Goal: Task Accomplishment & Management: Use online tool/utility

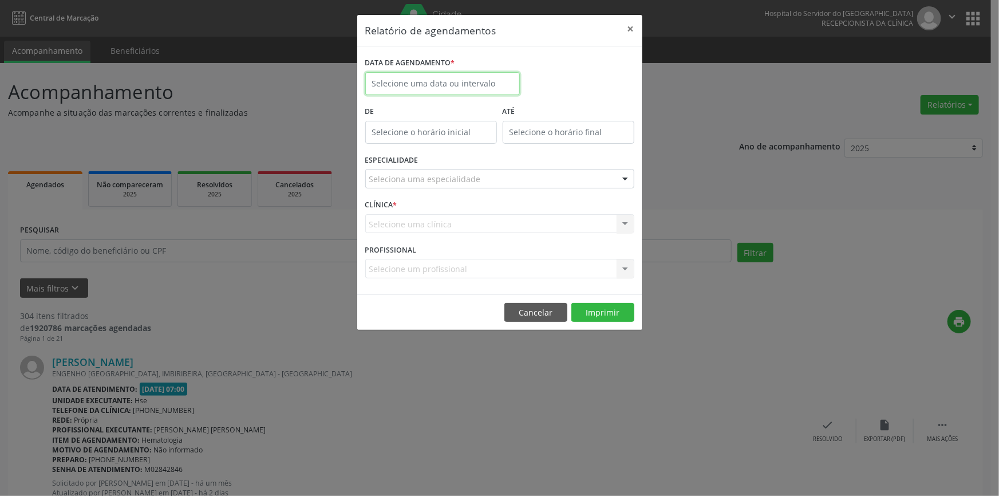
click at [483, 79] on input "text" at bounding box center [442, 83] width 154 height 23
click at [409, 185] on span "15" at bounding box center [402, 188] width 22 height 22
type input "[DATE]"
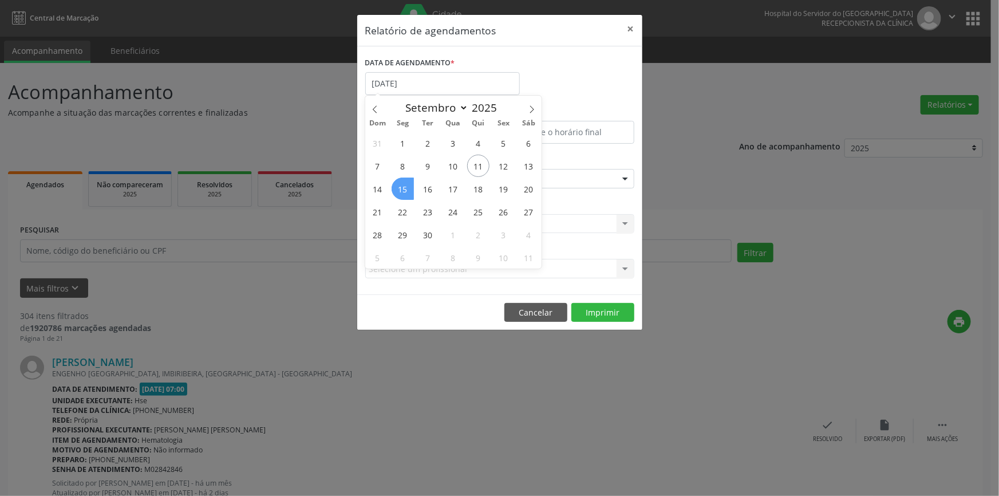
click at [409, 185] on span "15" at bounding box center [402, 188] width 22 height 22
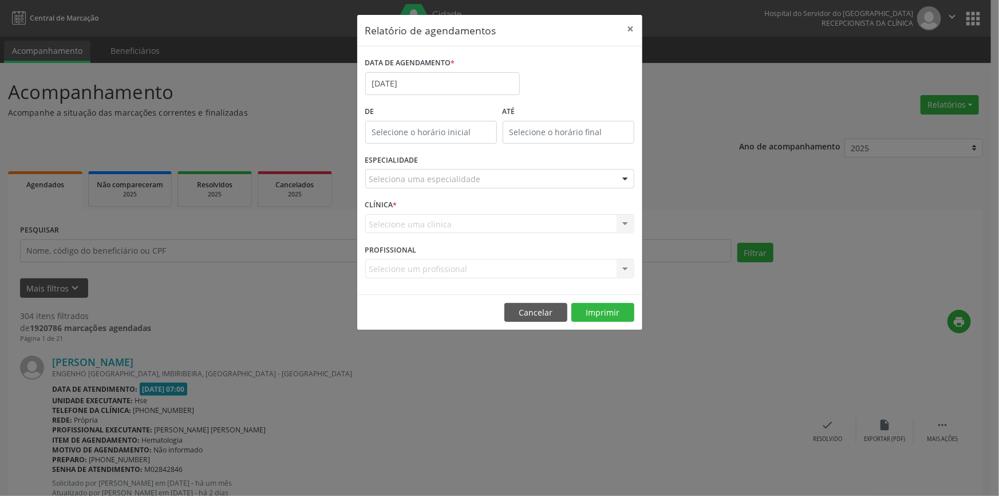
click at [624, 178] on div at bounding box center [624, 178] width 17 height 19
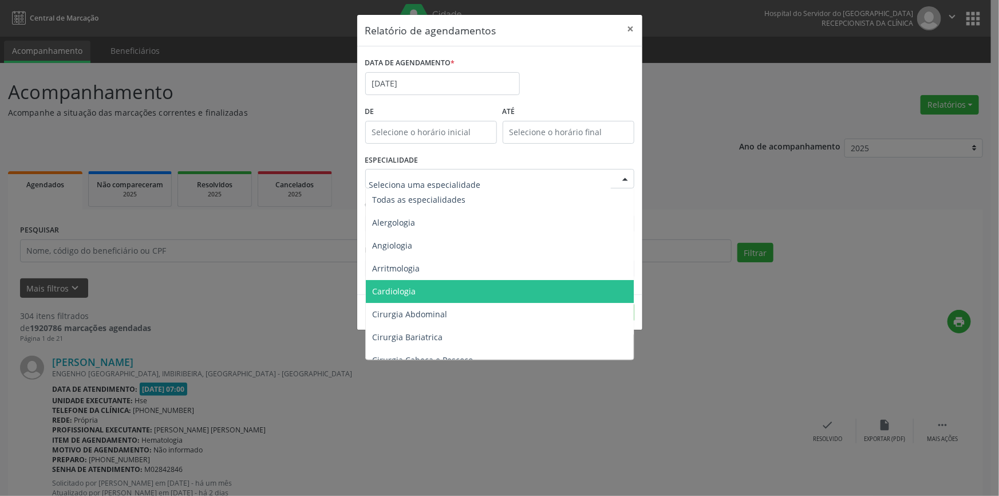
click at [403, 287] on span "Cardiologia" at bounding box center [394, 291] width 43 height 11
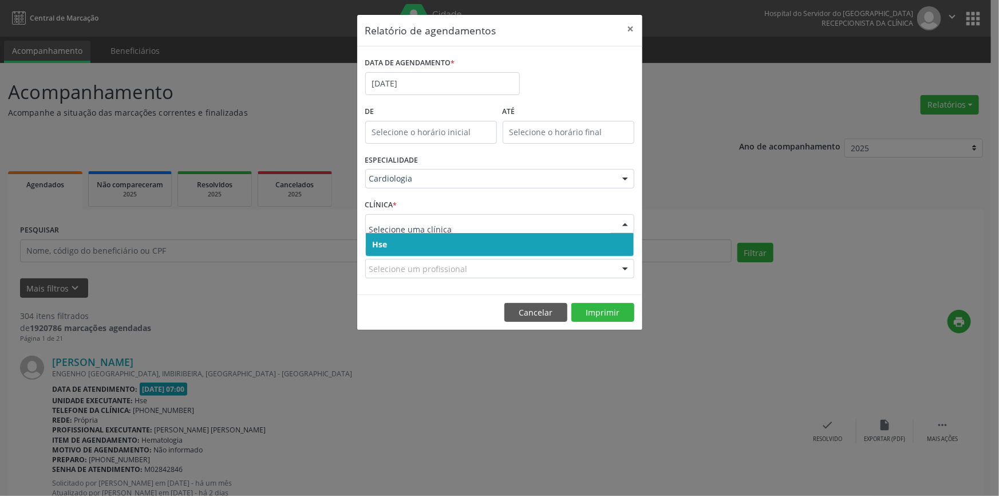
click at [625, 223] on div at bounding box center [624, 224] width 17 height 19
click at [612, 241] on span "Hse" at bounding box center [500, 244] width 268 height 23
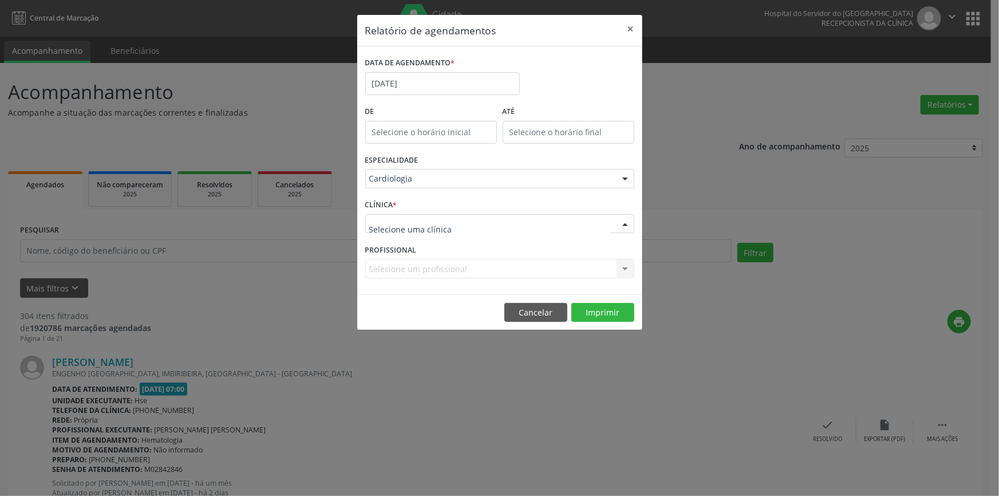
click at [621, 223] on div at bounding box center [624, 224] width 17 height 19
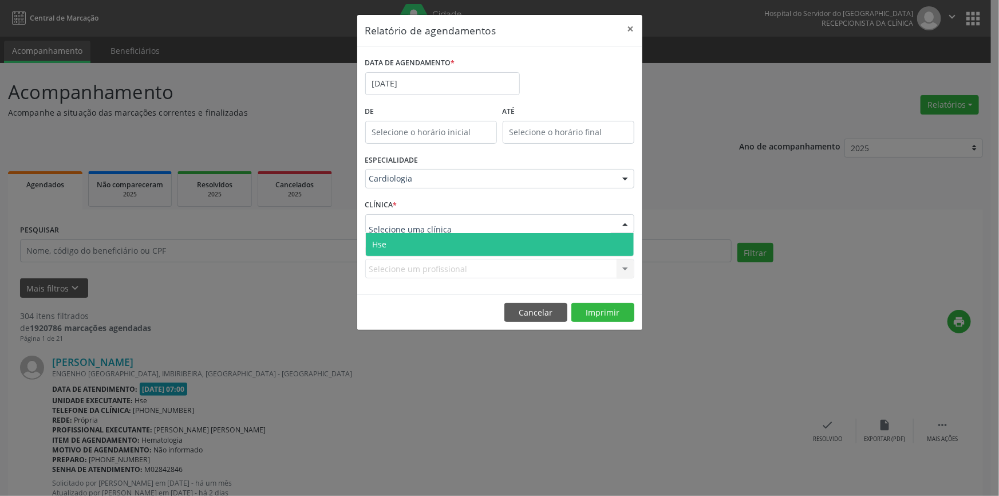
click at [619, 240] on span "Hse" at bounding box center [500, 244] width 268 height 23
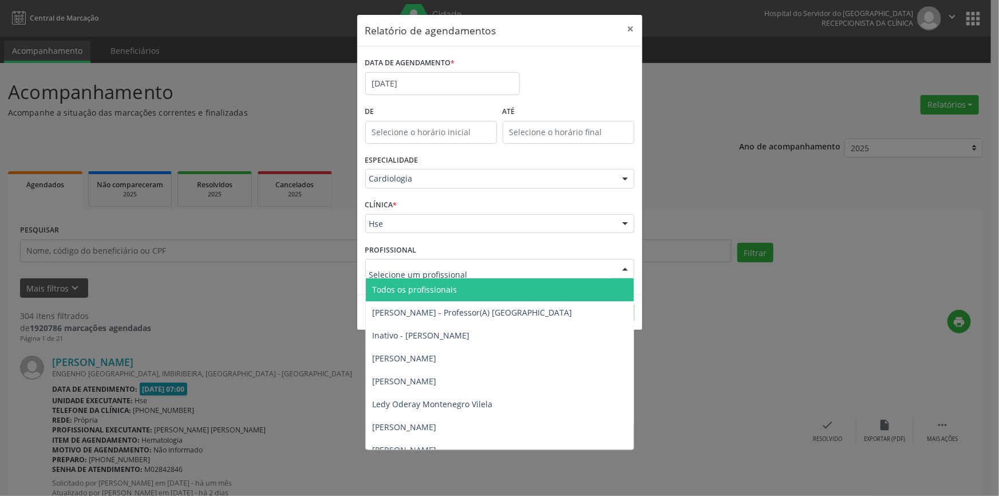
click at [627, 266] on div at bounding box center [624, 268] width 17 height 19
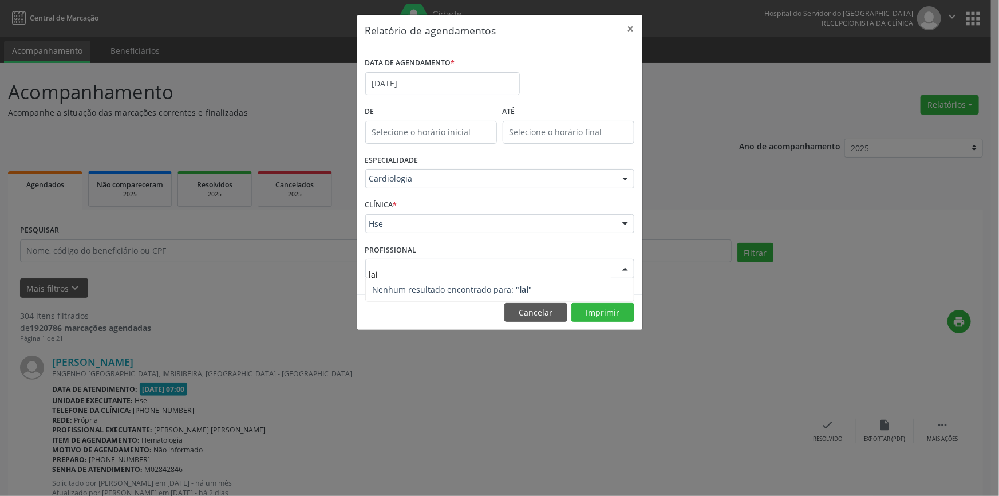
type input "lail"
click at [626, 177] on div at bounding box center [624, 178] width 17 height 19
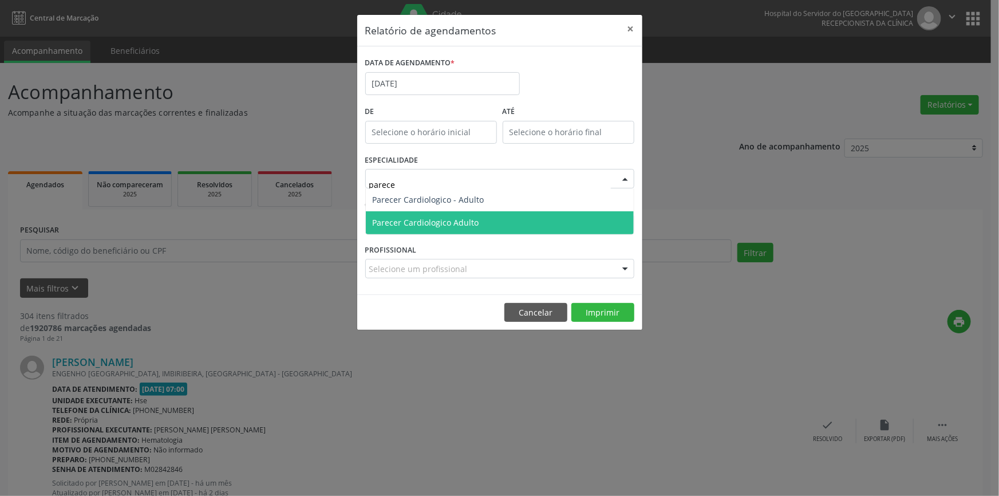
type input "parecer"
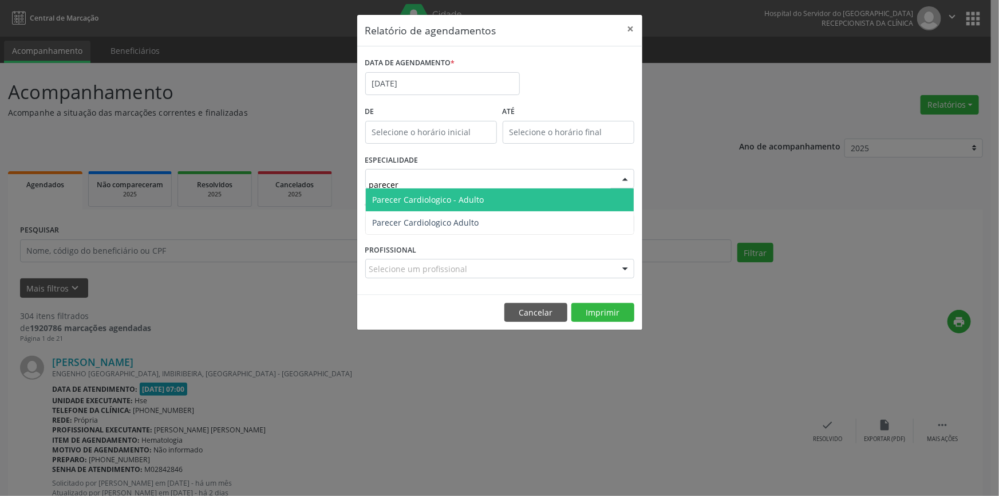
click at [486, 204] on span "Parecer Cardiologico - Adulto" at bounding box center [500, 199] width 268 height 23
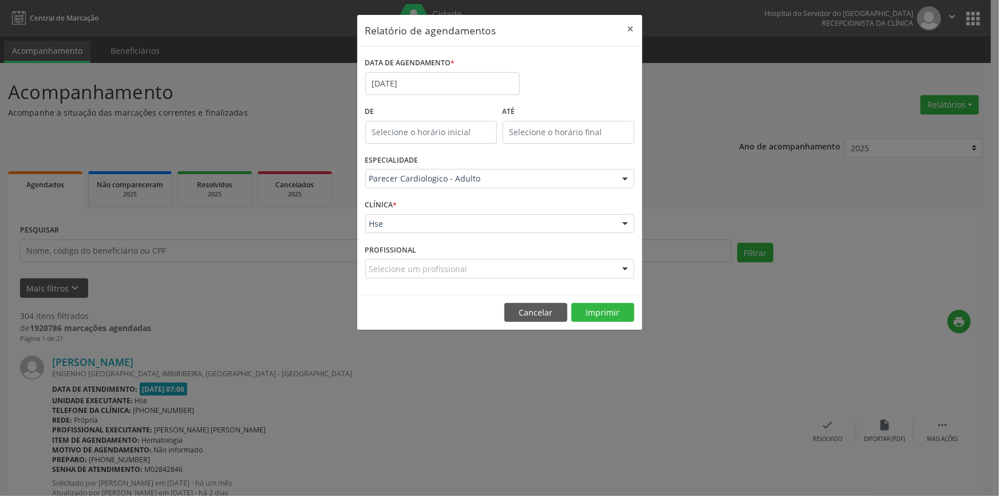
click at [627, 227] on div at bounding box center [624, 224] width 17 height 19
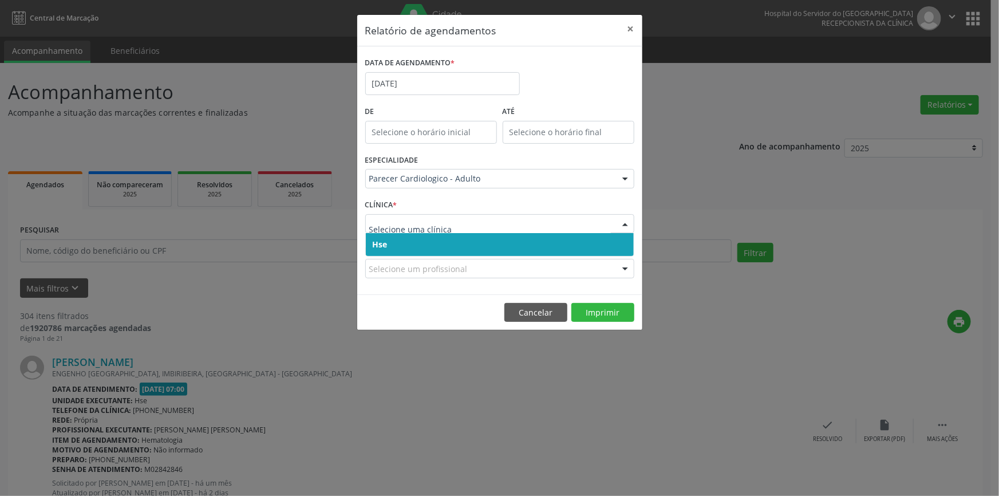
click at [621, 244] on span "Hse" at bounding box center [500, 244] width 268 height 23
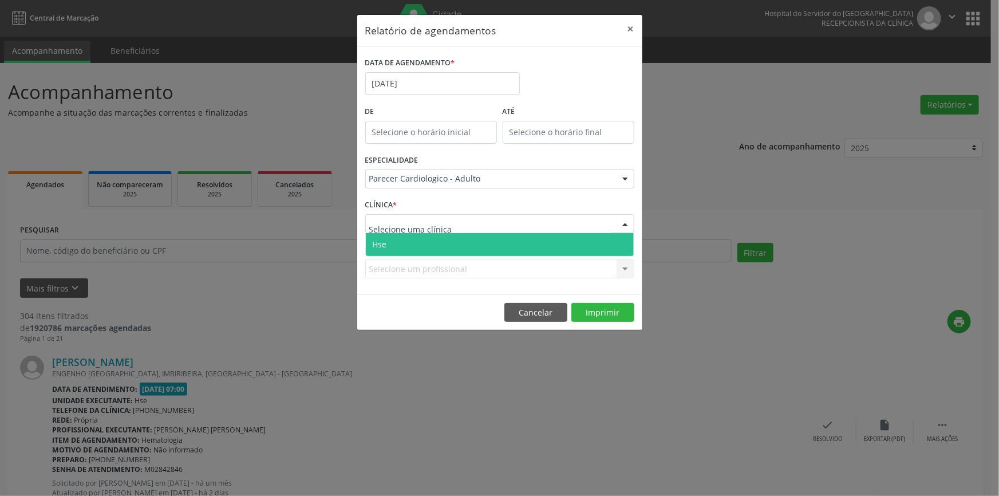
click at [625, 224] on div at bounding box center [624, 224] width 17 height 19
click at [621, 243] on span "Hse" at bounding box center [500, 244] width 268 height 23
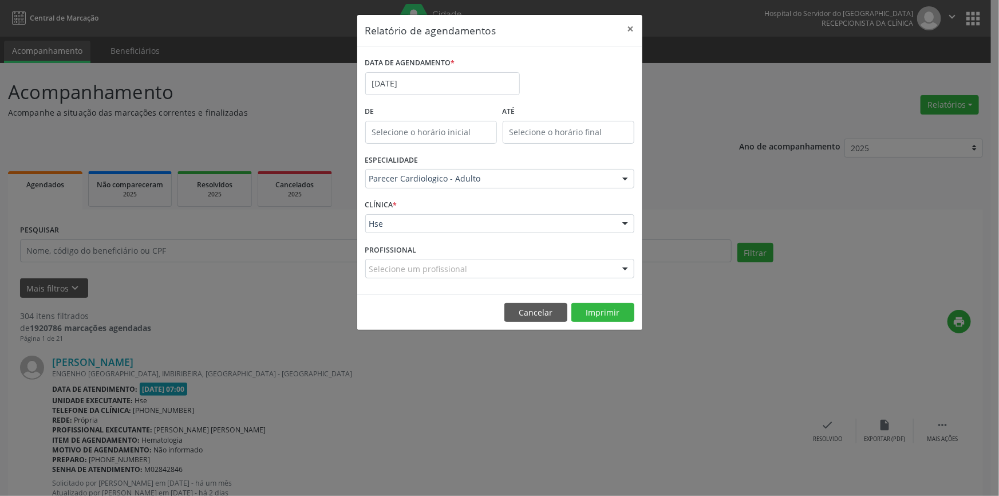
click at [625, 267] on div at bounding box center [624, 268] width 17 height 19
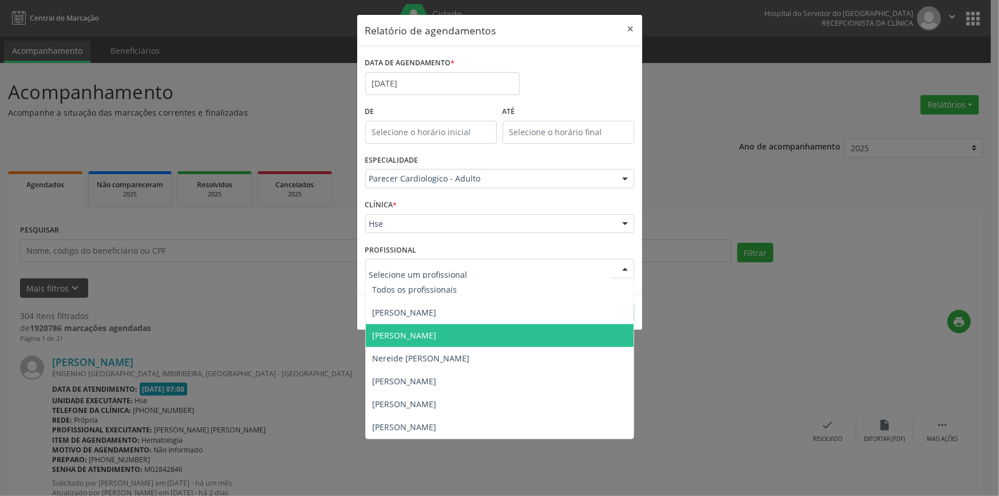
click at [523, 332] on span "[PERSON_NAME]" at bounding box center [500, 335] width 268 height 23
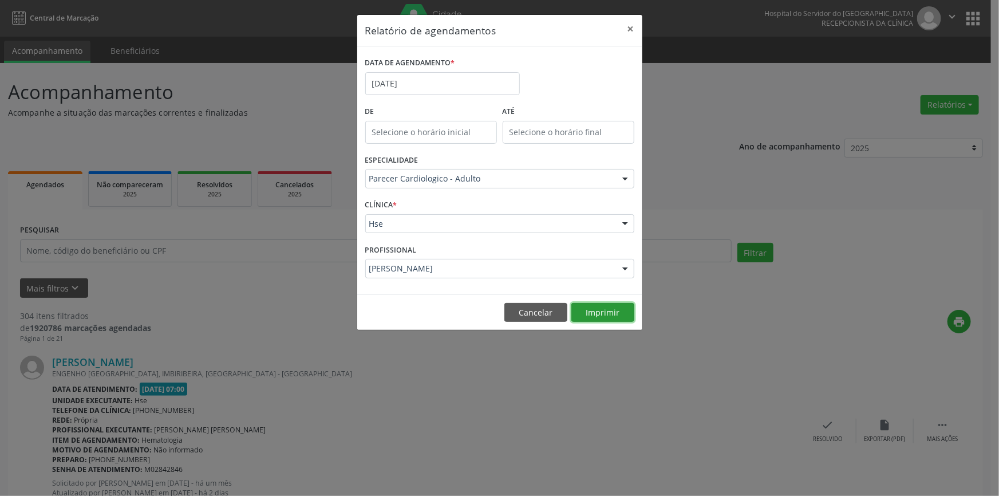
click at [606, 307] on button "Imprimir" at bounding box center [602, 312] width 63 height 19
click at [631, 25] on button "×" at bounding box center [630, 29] width 23 height 28
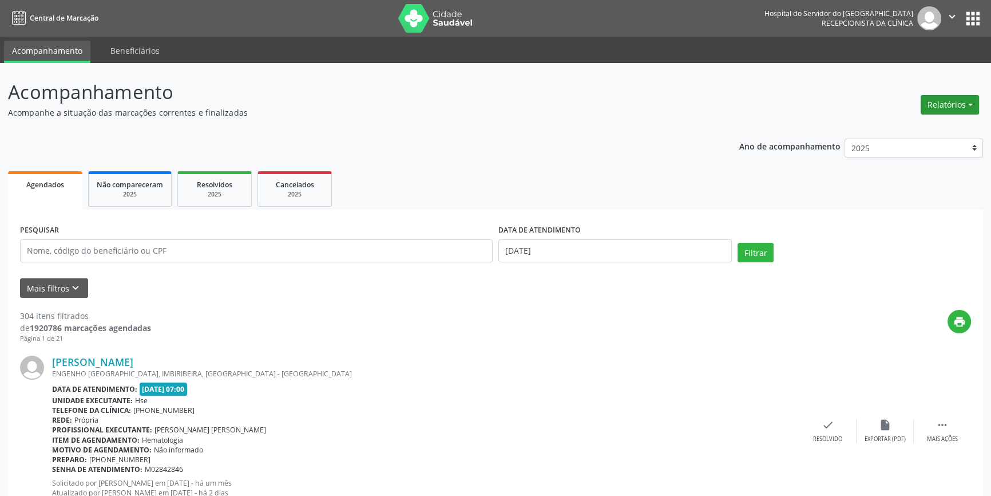
click at [950, 103] on button "Relatórios" at bounding box center [950, 104] width 58 height 19
click at [918, 126] on link "Agendamentos" at bounding box center [917, 129] width 123 height 16
select select "8"
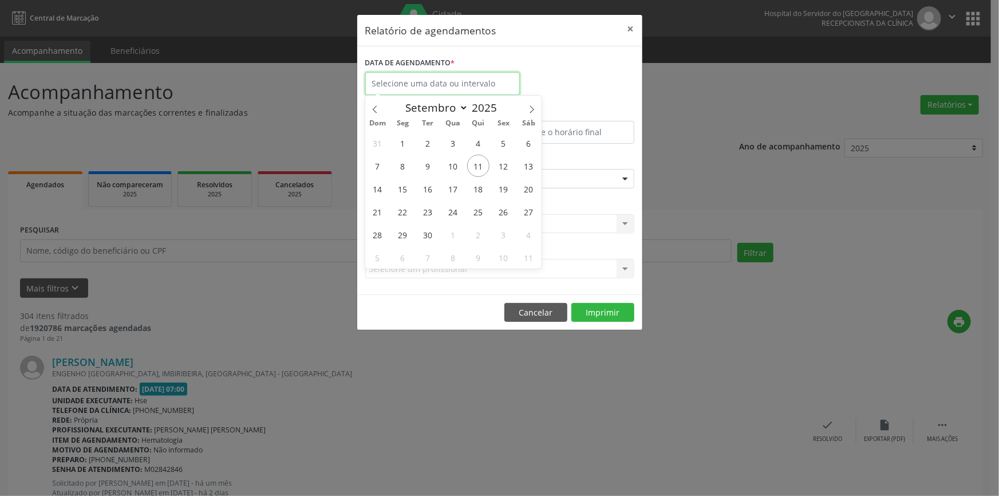
click at [419, 78] on input "text" at bounding box center [442, 83] width 154 height 23
click at [406, 188] on span "15" at bounding box center [402, 188] width 22 height 22
type input "[DATE]"
click at [406, 188] on span "15" at bounding box center [402, 188] width 22 height 22
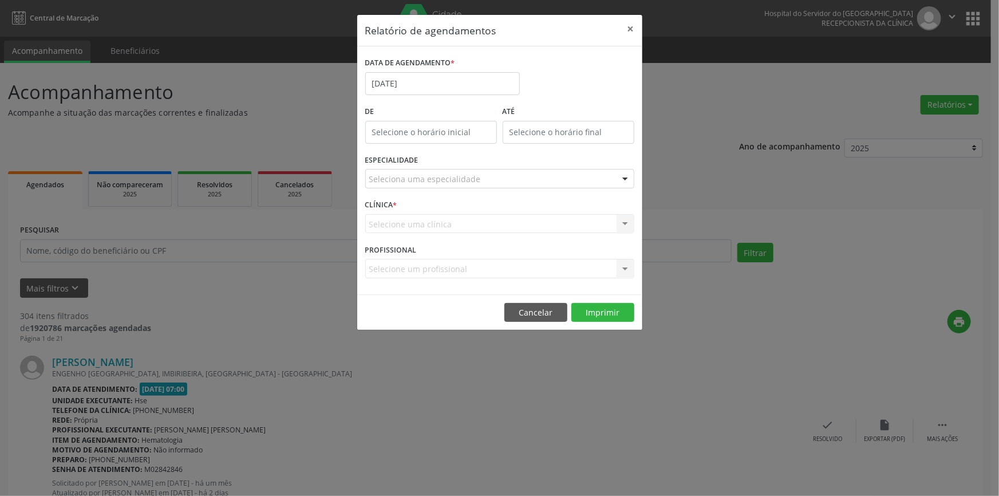
click at [628, 175] on div at bounding box center [624, 178] width 17 height 19
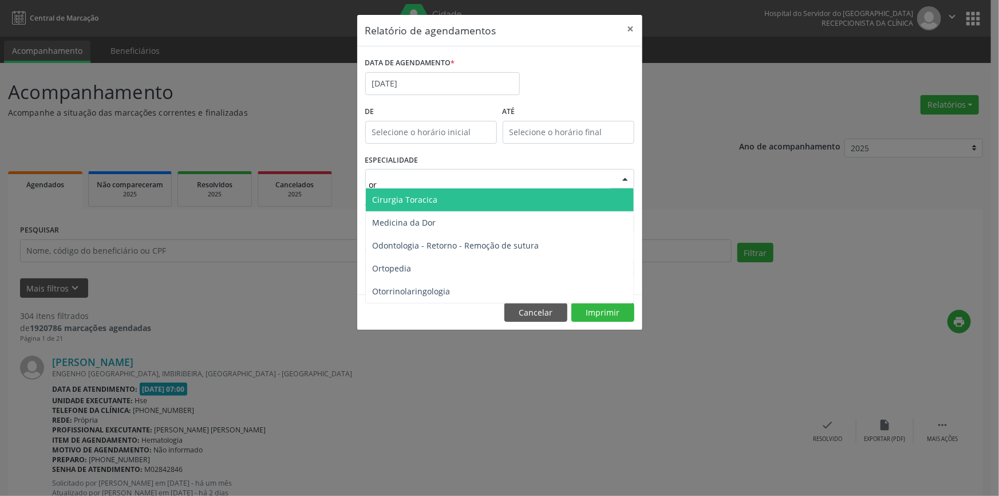
type input "ort"
click at [583, 195] on span "Ortopedia" at bounding box center [500, 199] width 268 height 23
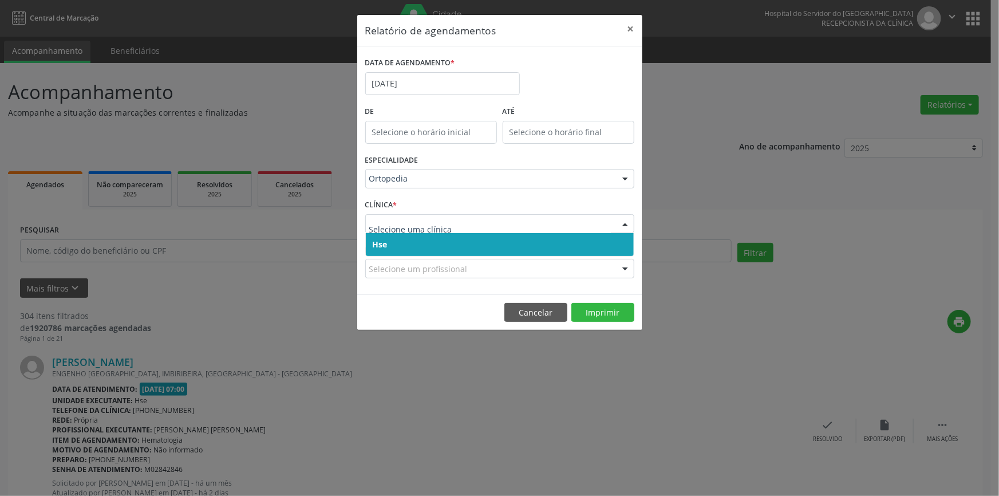
click at [626, 220] on div at bounding box center [624, 224] width 17 height 19
click at [601, 240] on span "Hse" at bounding box center [500, 244] width 268 height 23
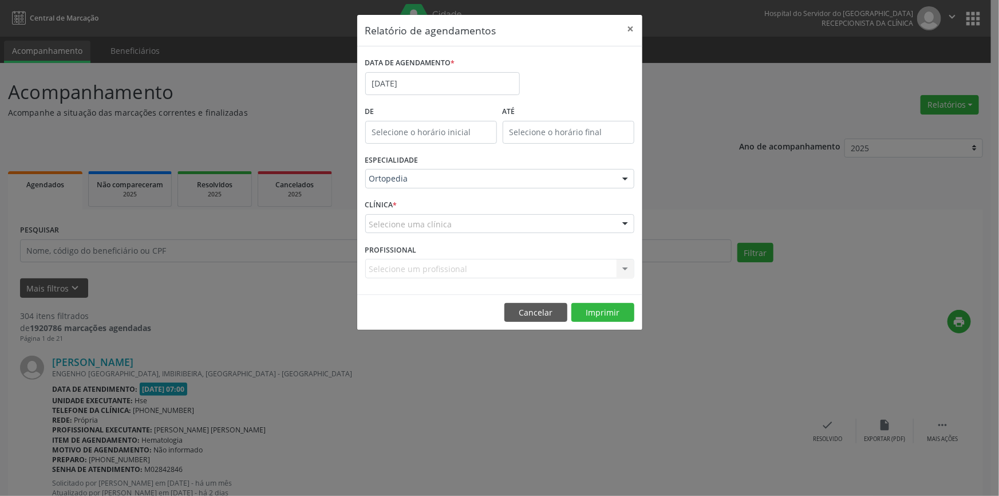
click at [629, 220] on div at bounding box center [624, 224] width 17 height 19
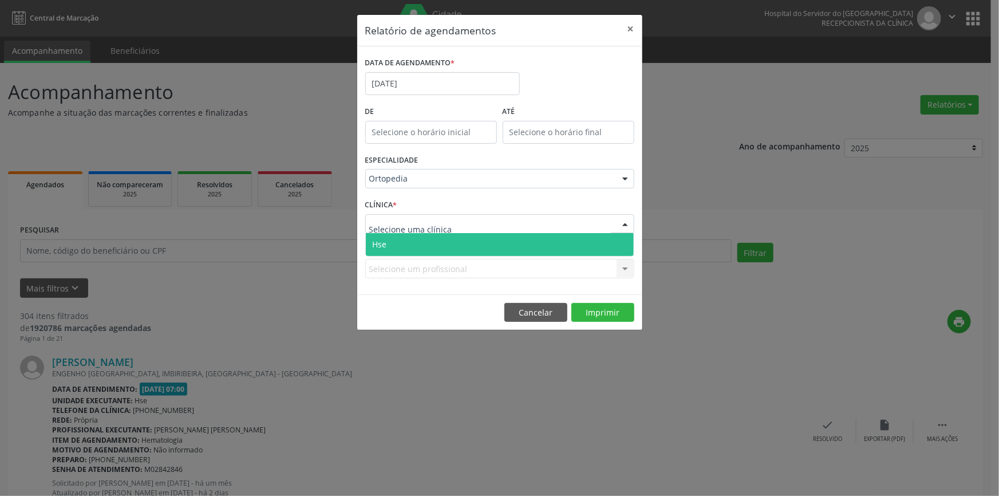
click at [621, 245] on span "Hse" at bounding box center [500, 244] width 268 height 23
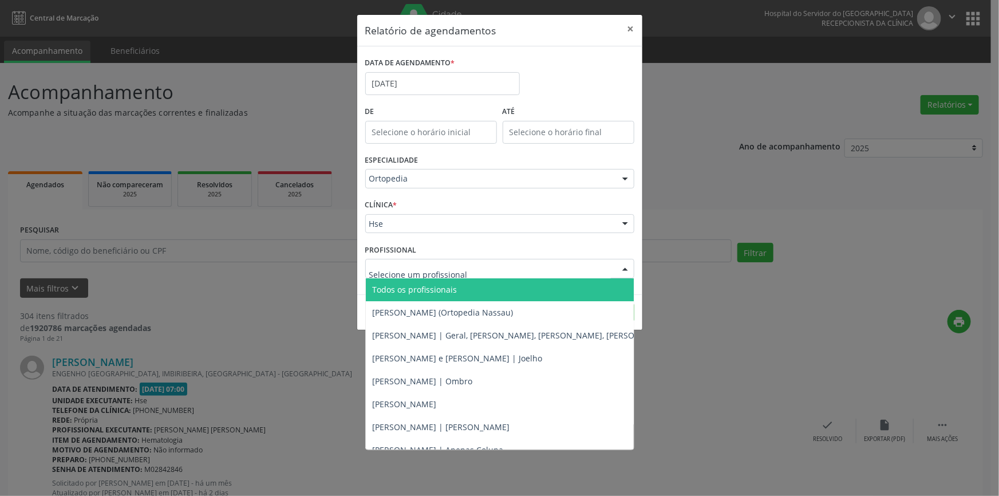
click at [625, 264] on div at bounding box center [624, 268] width 17 height 19
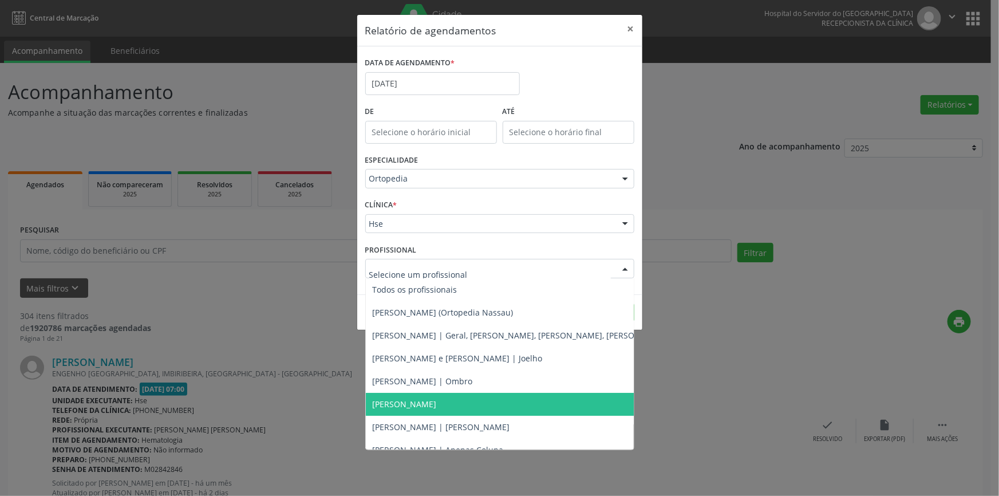
click at [437, 405] on span "[PERSON_NAME]" at bounding box center [405, 403] width 64 height 11
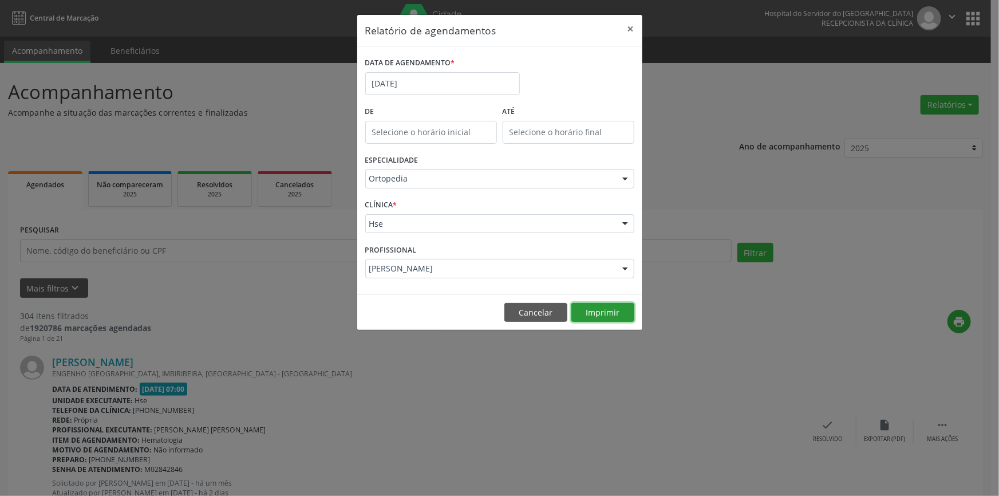
click at [591, 311] on button "Imprimir" at bounding box center [602, 312] width 63 height 19
click at [627, 267] on div at bounding box center [624, 268] width 17 height 19
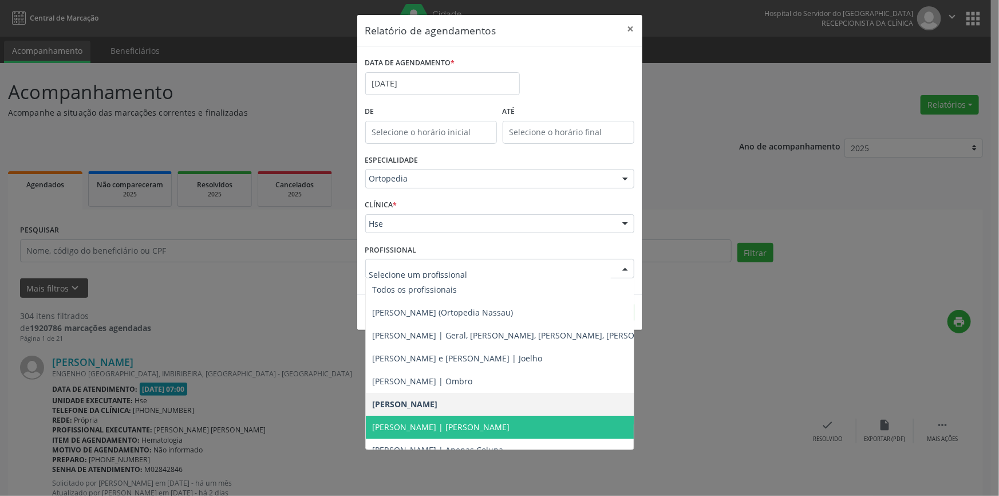
click at [497, 425] on span "[PERSON_NAME] | [PERSON_NAME]" at bounding box center [441, 426] width 137 height 11
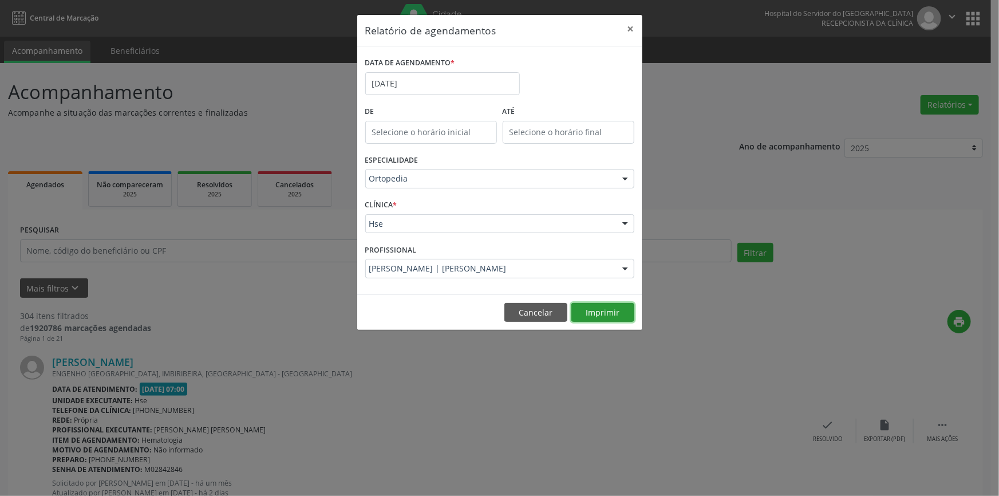
click at [604, 306] on button "Imprimir" at bounding box center [602, 312] width 63 height 19
click at [629, 26] on button "×" at bounding box center [630, 29] width 23 height 28
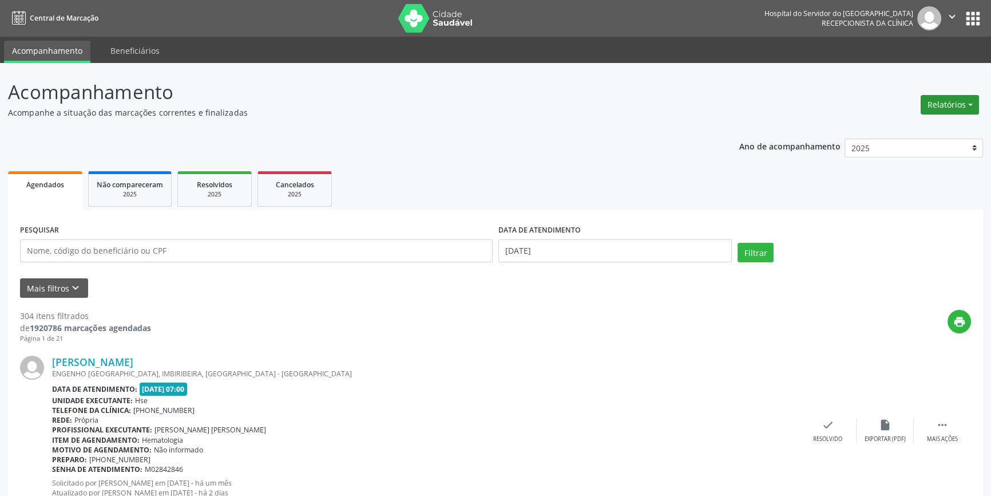
click at [944, 105] on button "Relatórios" at bounding box center [950, 104] width 58 height 19
click at [924, 125] on link "Agendamentos" at bounding box center [917, 129] width 123 height 16
select select "8"
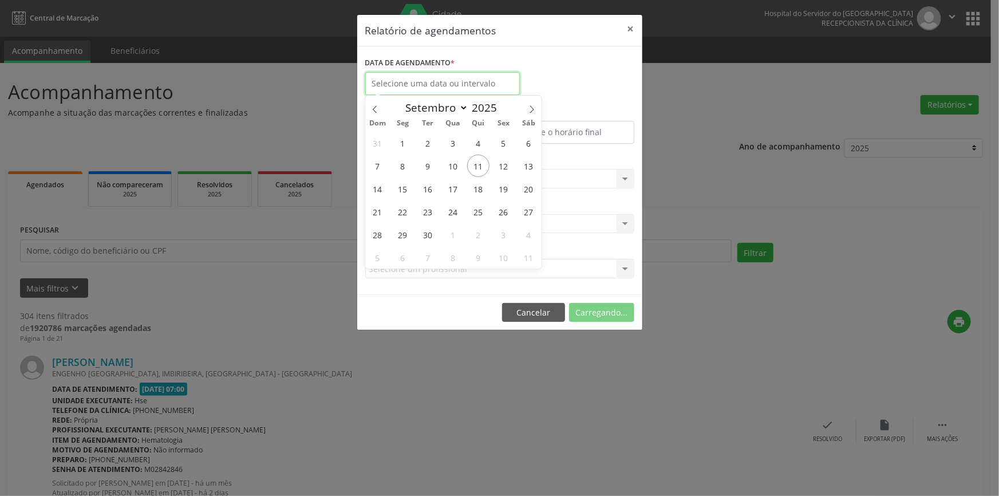
click at [468, 81] on input "text" at bounding box center [442, 83] width 154 height 23
click at [403, 188] on span "15" at bounding box center [402, 188] width 22 height 22
type input "[DATE]"
click at [403, 188] on span "15" at bounding box center [402, 188] width 22 height 22
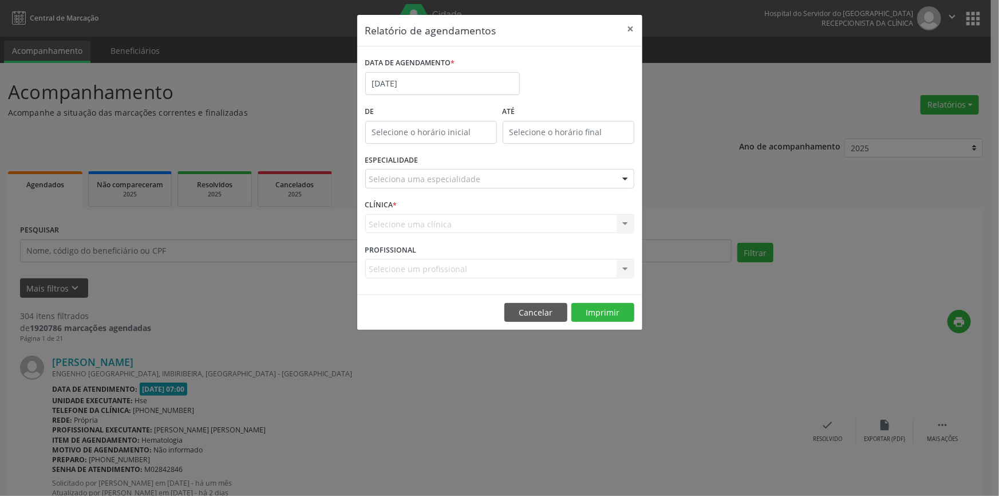
click at [624, 176] on div at bounding box center [624, 178] width 17 height 19
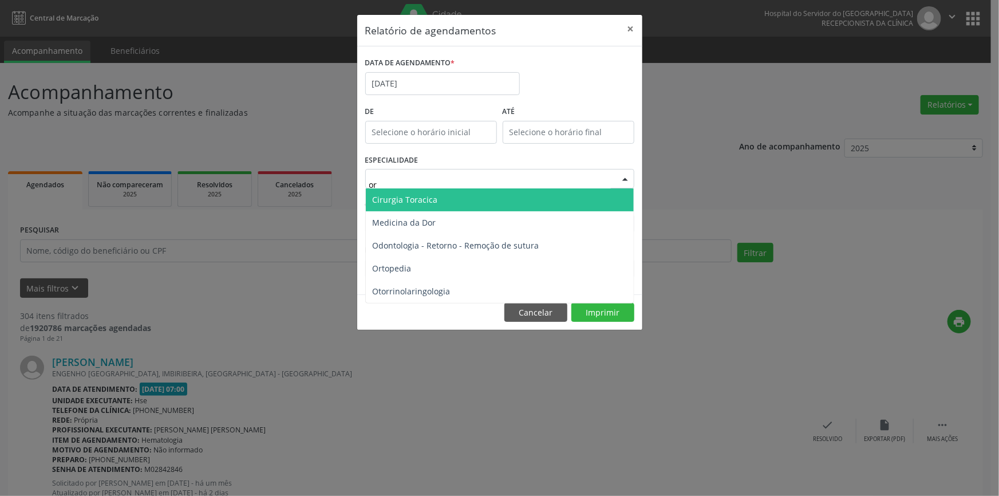
type input "ort"
click at [504, 199] on span "Ortopedia" at bounding box center [500, 199] width 268 height 23
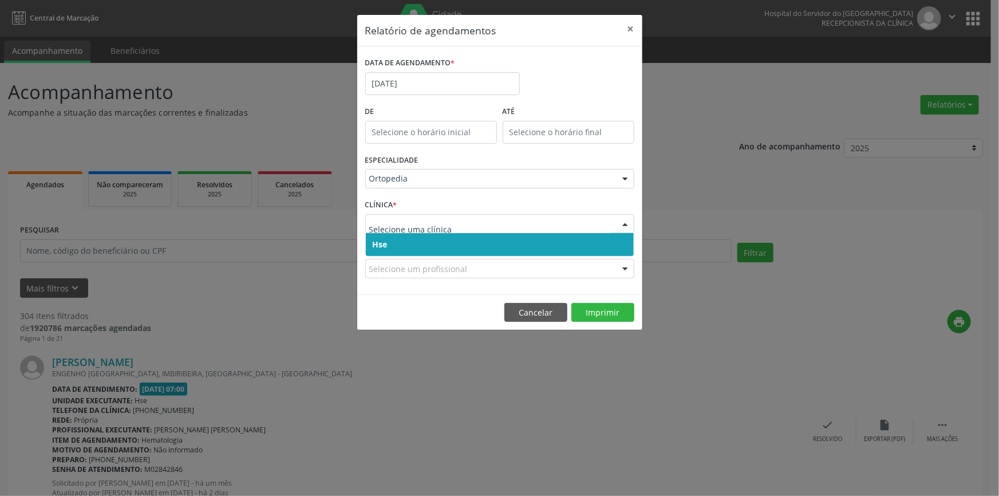
click at [624, 220] on div at bounding box center [624, 224] width 17 height 19
click at [611, 247] on span "Hse" at bounding box center [500, 244] width 268 height 23
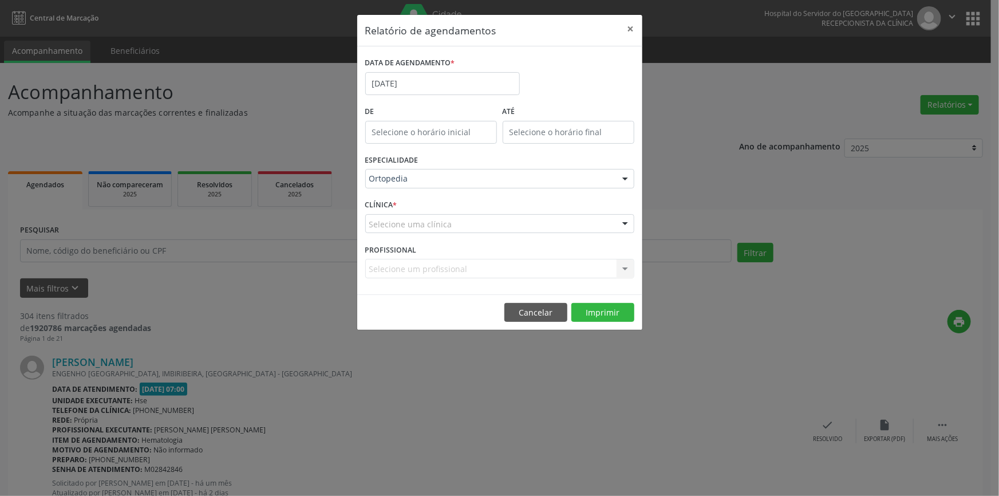
click at [620, 221] on div at bounding box center [624, 224] width 17 height 19
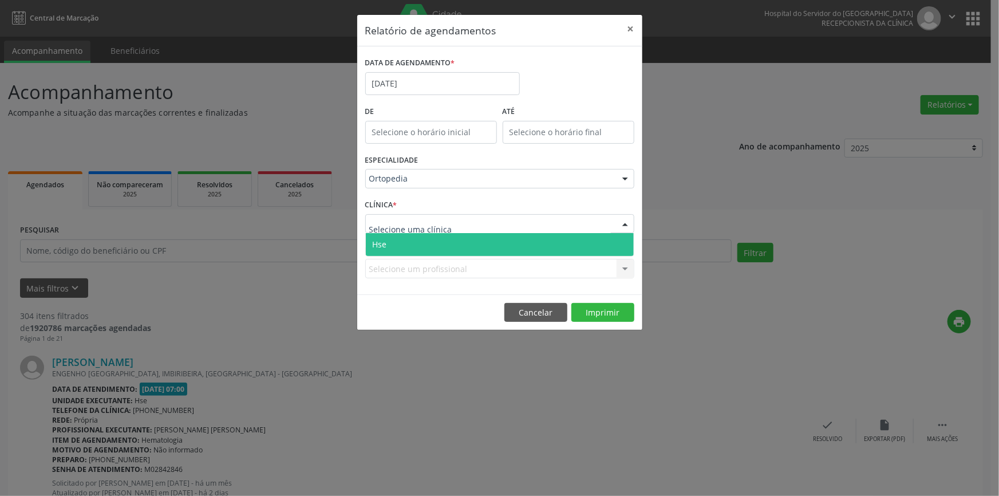
click at [615, 240] on span "Hse" at bounding box center [500, 244] width 268 height 23
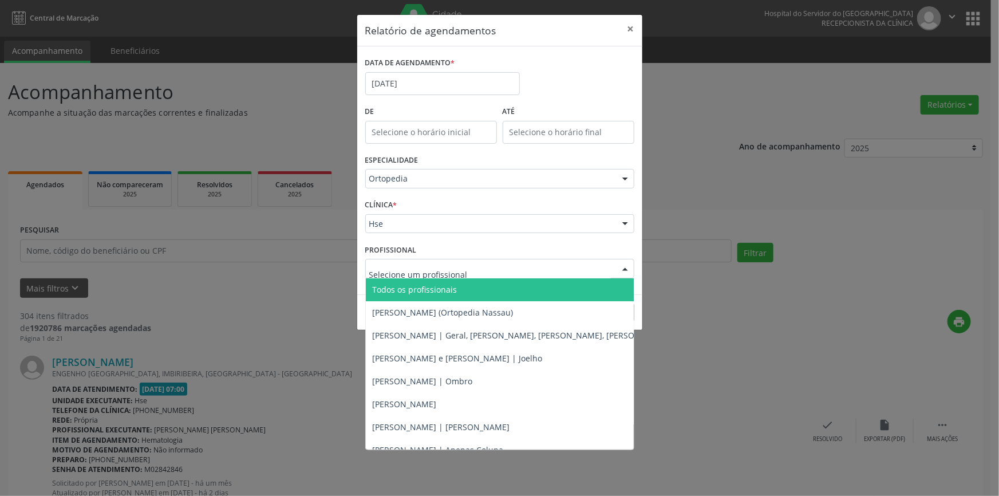
click at [625, 270] on div at bounding box center [624, 268] width 17 height 19
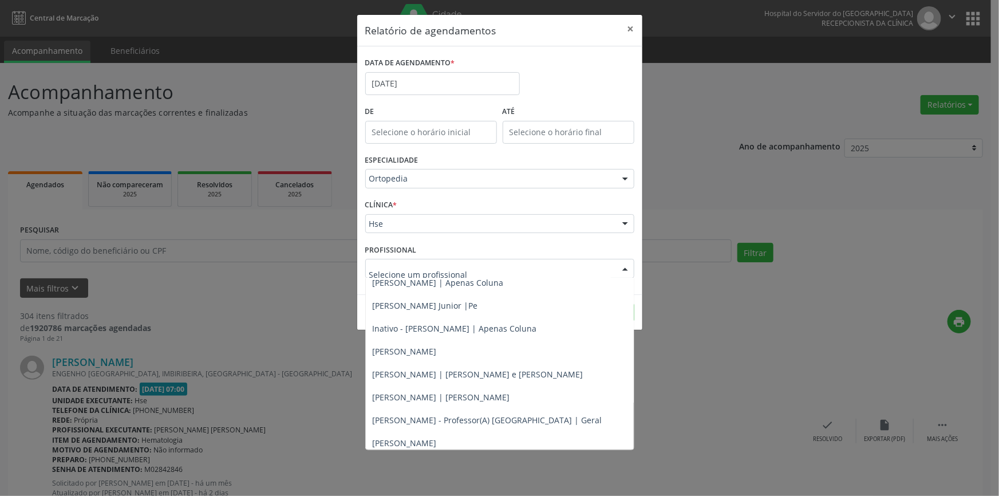
scroll to position [175, 0]
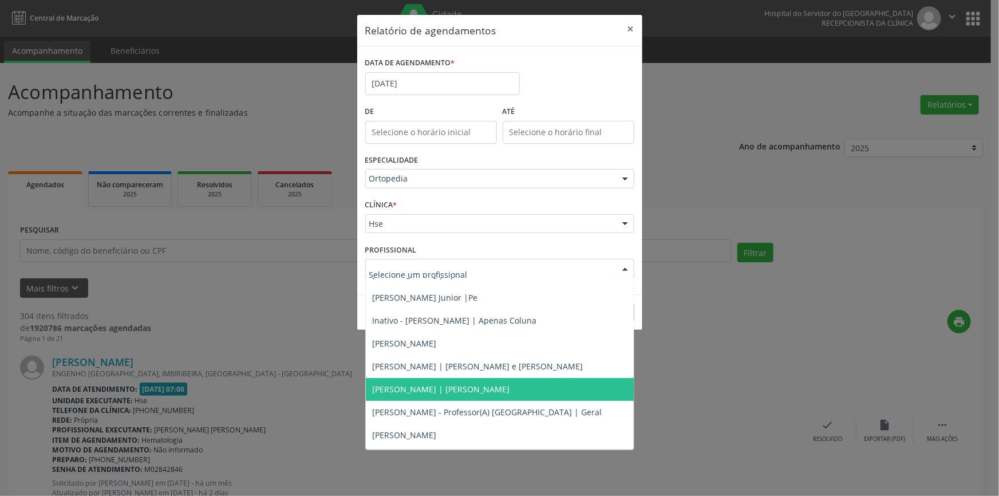
click at [431, 383] on span "[PERSON_NAME] | [PERSON_NAME]" at bounding box center [441, 388] width 137 height 11
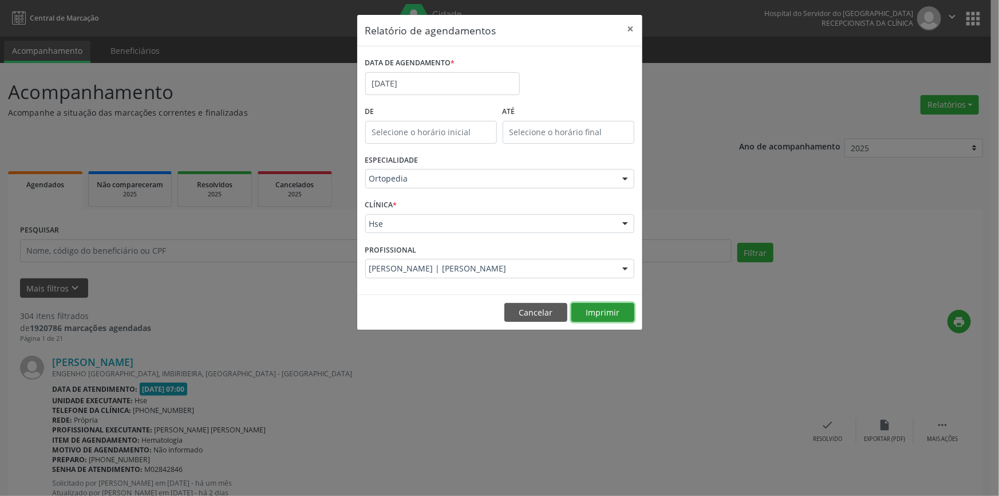
click at [607, 309] on button "Imprimir" at bounding box center [602, 312] width 63 height 19
